Goal: Task Accomplishment & Management: Complete application form

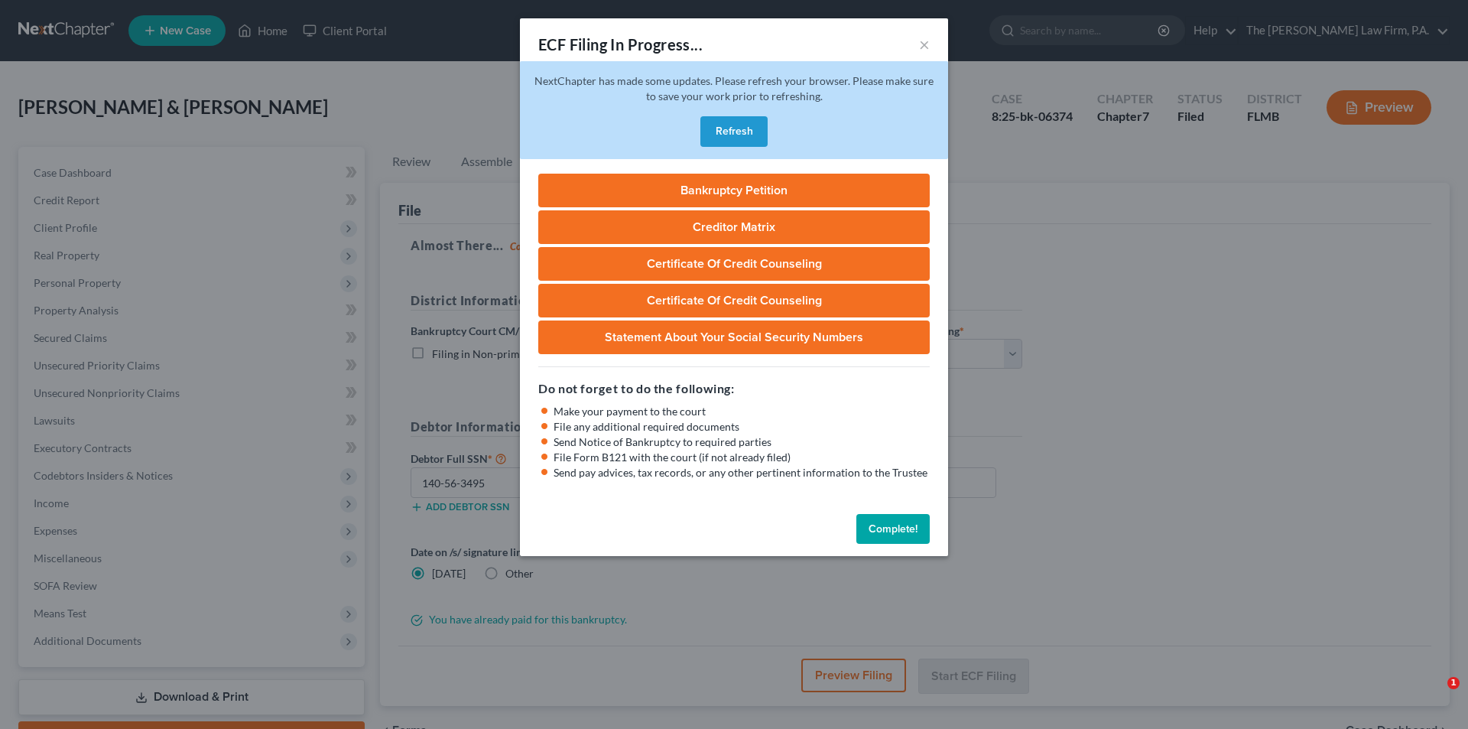
select select "3"
click at [714, 190] on link "Bankruptcy Petition" at bounding box center [734, 191] width 392 height 34
click at [895, 526] on button "Complete!" at bounding box center [893, 529] width 73 height 31
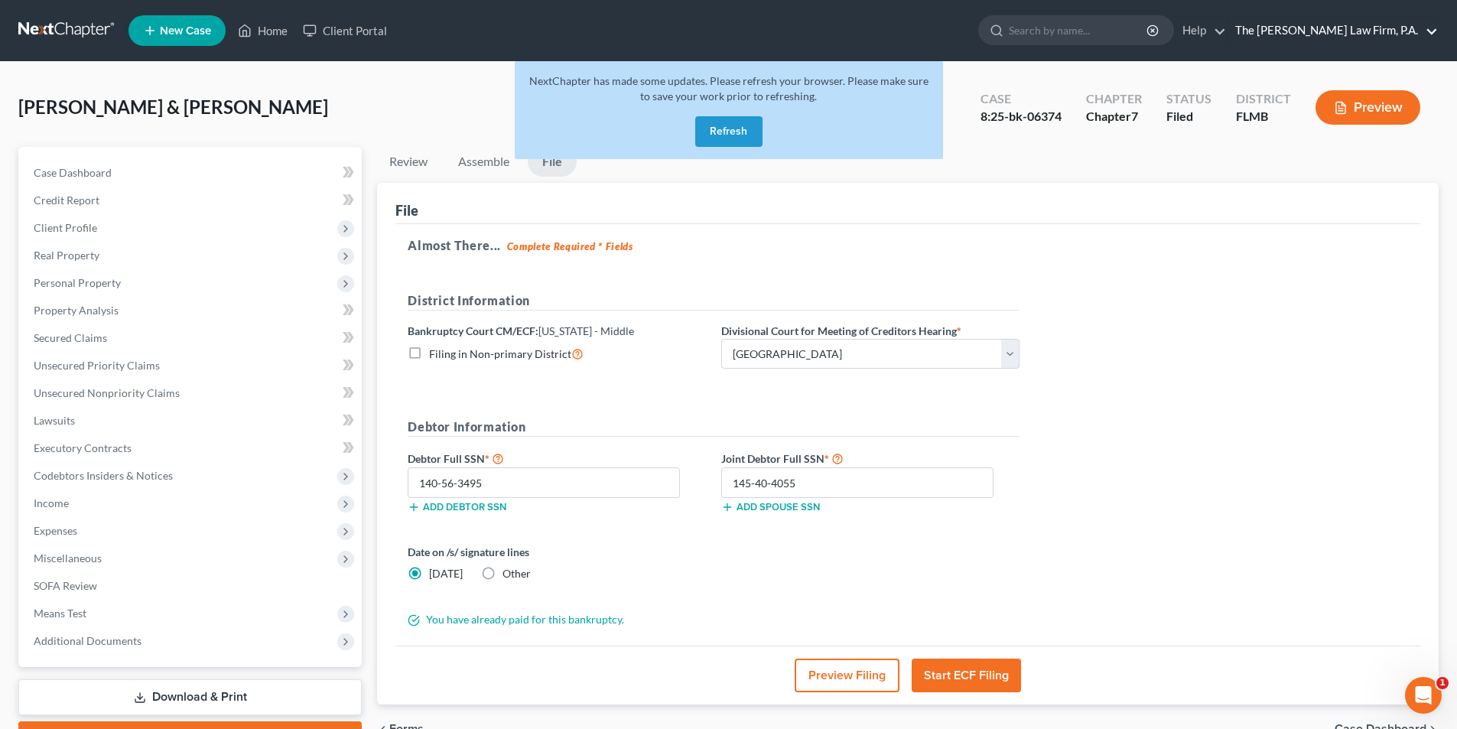
click at [1349, 38] on link "The [PERSON_NAME] Law Firm, P.A." at bounding box center [1333, 31] width 210 height 28
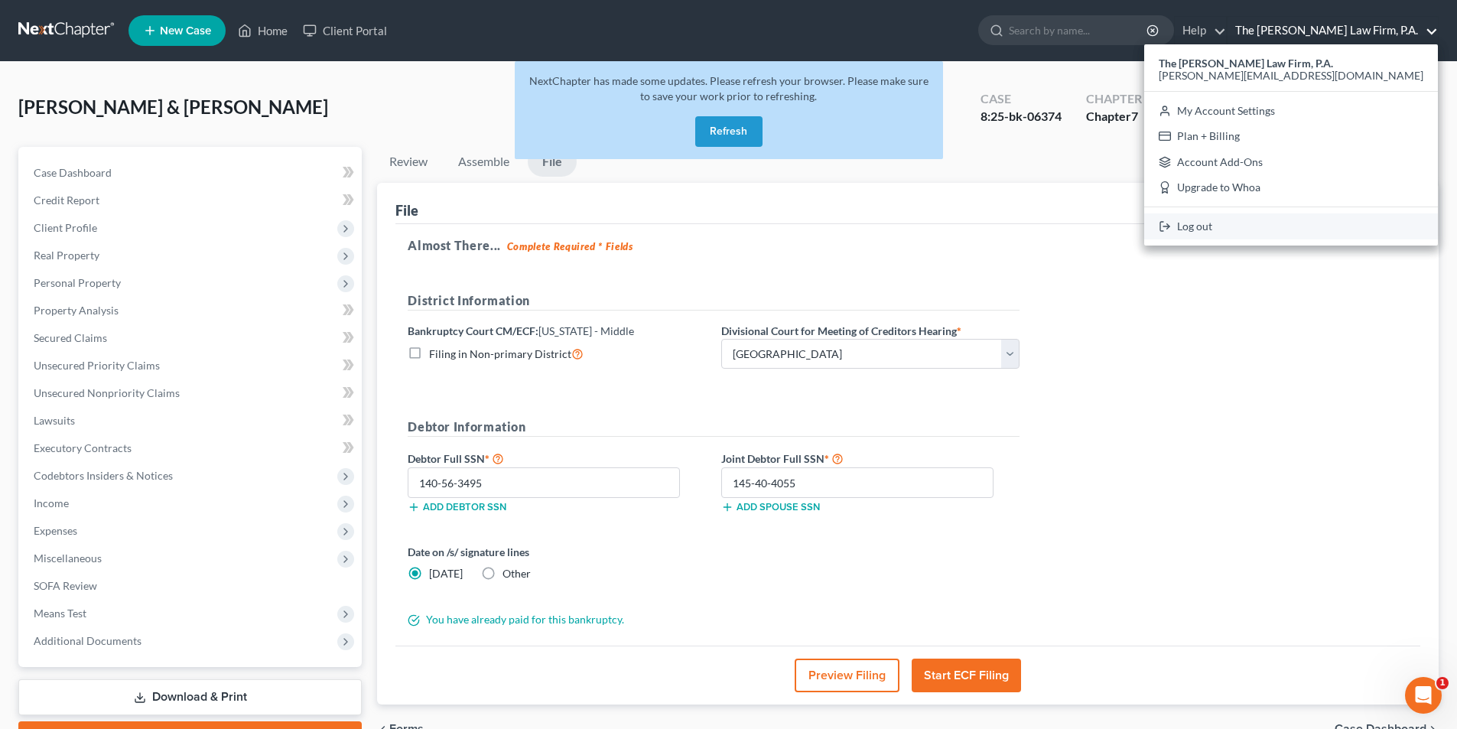
click at [1309, 225] on link "Log out" at bounding box center [1291, 226] width 294 height 26
